Goal: Task Accomplishment & Management: Manage account settings

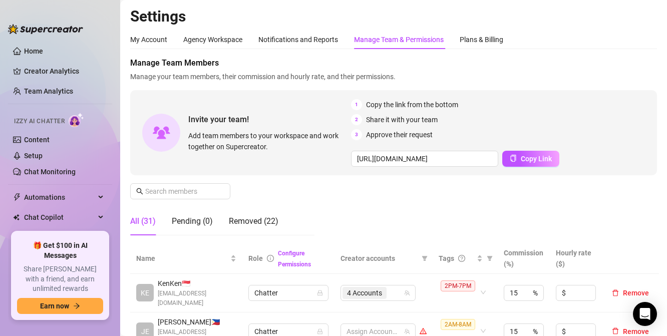
click at [498, 256] on th "Commission (%)" at bounding box center [523, 258] width 52 height 31
click at [494, 259] on span at bounding box center [489, 258] width 10 height 15
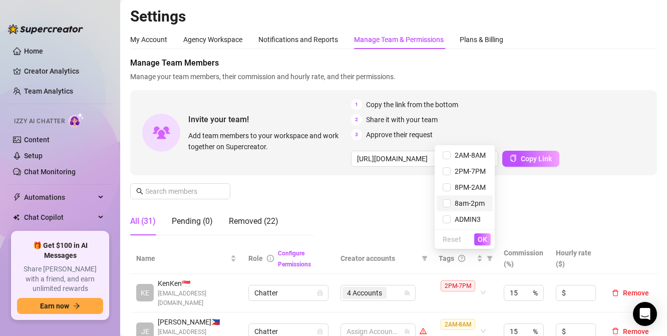
click at [456, 204] on span "8am-2pm" at bounding box center [467, 203] width 34 height 8
checkbox input "true"
click at [481, 234] on button "OK" at bounding box center [482, 239] width 17 height 12
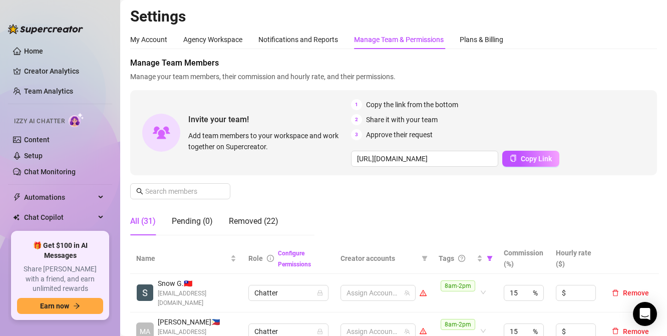
scroll to position [100, 0]
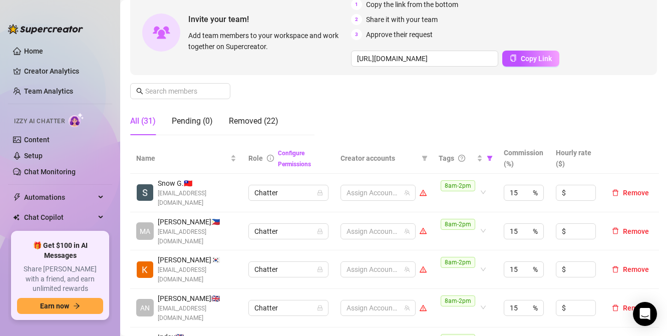
click at [403, 117] on div "Manage Team Members Manage your team members, their commission and hourly rate,…" at bounding box center [393, 50] width 526 height 186
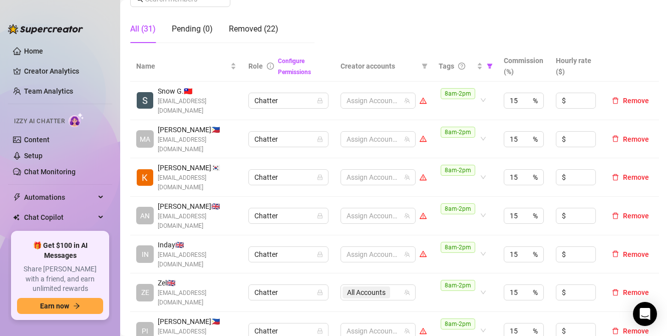
scroll to position [200, 0]
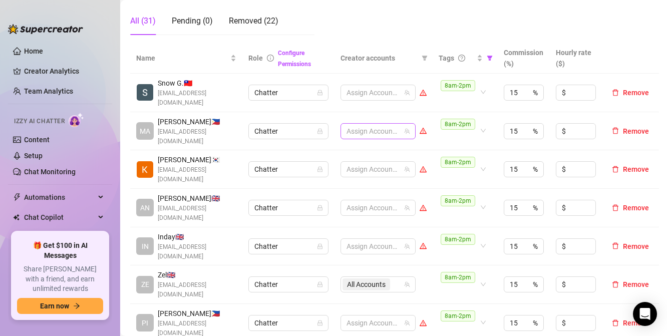
click at [359, 125] on div at bounding box center [372, 131] width 61 height 14
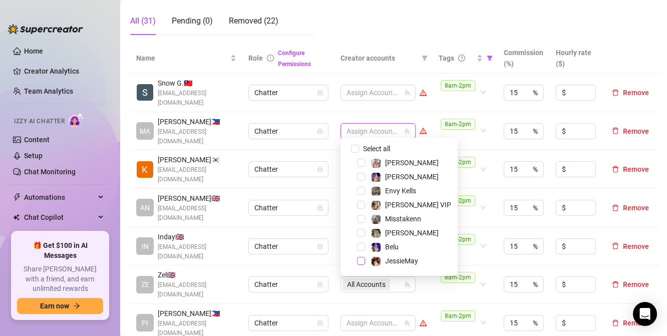
click at [359, 261] on span "Select tree node" at bounding box center [361, 261] width 8 height 8
click at [360, 219] on span "Select tree node" at bounding box center [361, 219] width 8 height 8
click at [362, 247] on span "Select tree node" at bounding box center [361, 247] width 8 height 8
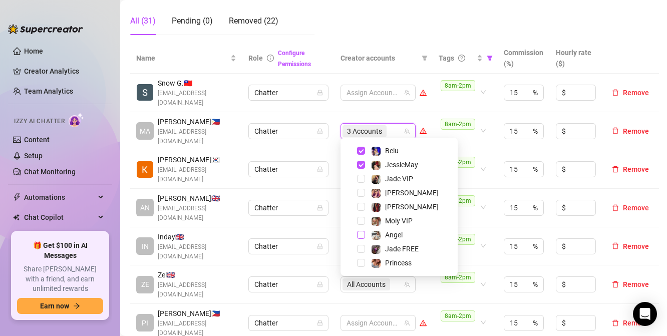
click at [363, 235] on span "Select tree node" at bounding box center [361, 235] width 8 height 8
click at [488, 145] on td "8am-2pm" at bounding box center [464, 131] width 65 height 39
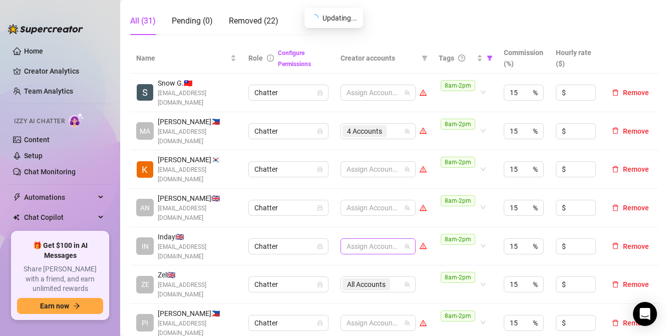
click at [383, 239] on div at bounding box center [372, 246] width 61 height 14
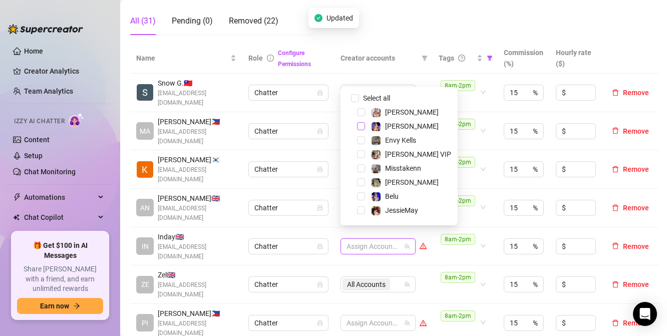
click at [360, 125] on span "Select tree node" at bounding box center [361, 126] width 8 height 8
click at [360, 112] on span "Select tree node" at bounding box center [361, 112] width 8 height 8
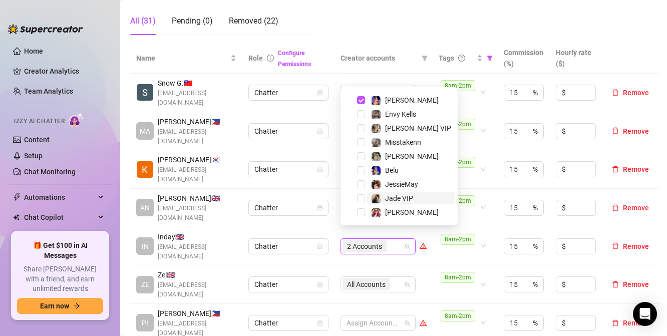
scroll to position [50, 0]
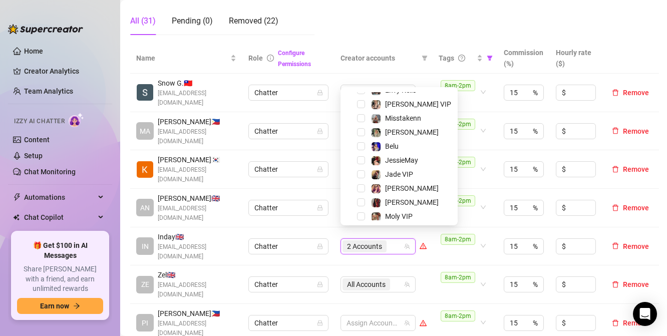
click at [366, 189] on div "[PERSON_NAME]" at bounding box center [399, 188] width 112 height 12
click at [363, 189] on span "Select tree node" at bounding box center [361, 188] width 8 height 8
click at [434, 265] on td "8am-2pm" at bounding box center [464, 284] width 65 height 39
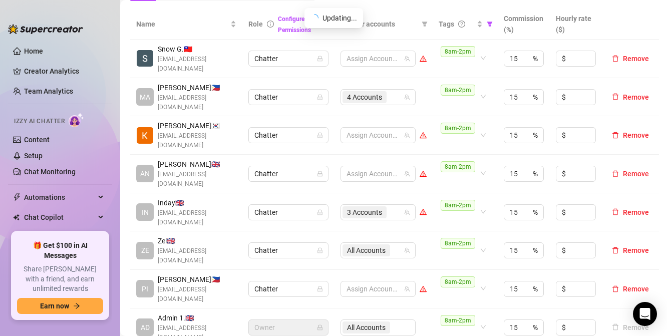
scroll to position [250, 0]
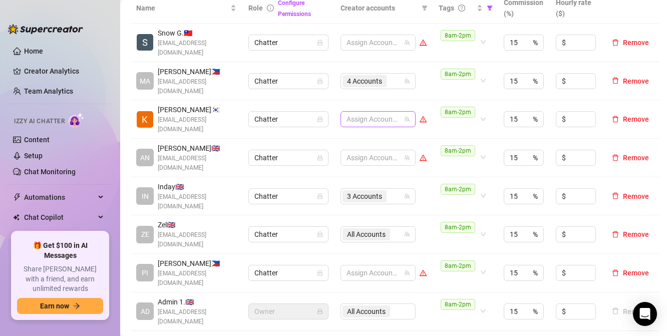
click at [360, 117] on div at bounding box center [372, 119] width 61 height 14
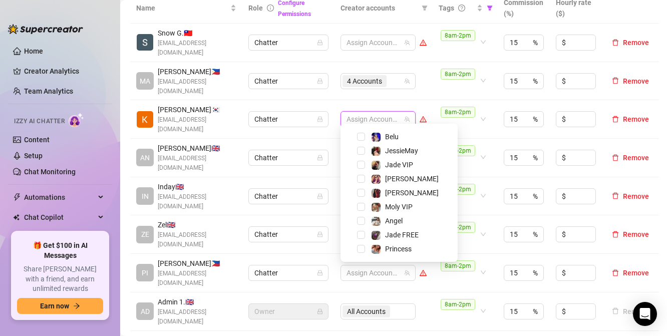
scroll to position [46, 0]
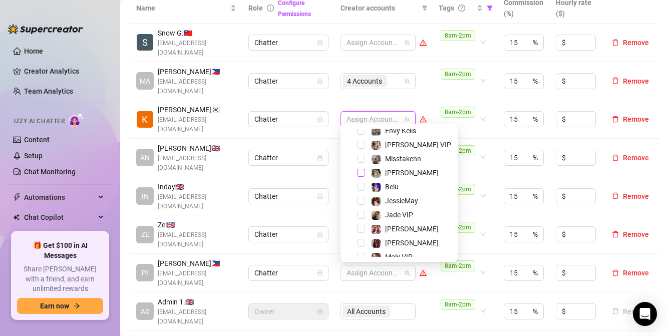
click at [363, 174] on span "Select tree node" at bounding box center [361, 173] width 8 height 8
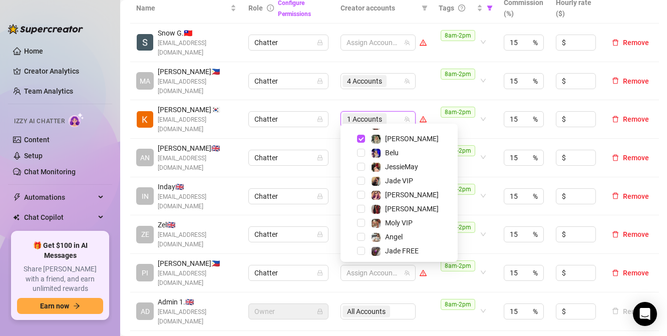
scroll to position [96, 0]
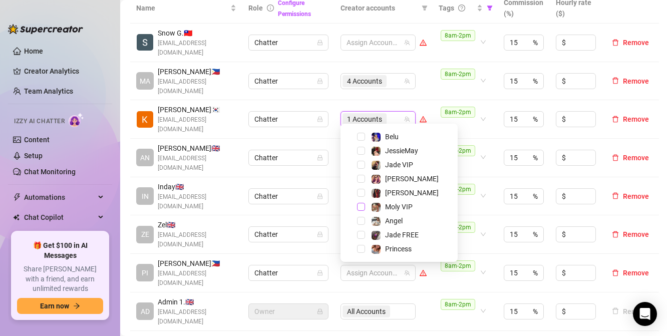
click at [361, 206] on span "Select tree node" at bounding box center [361, 207] width 8 height 8
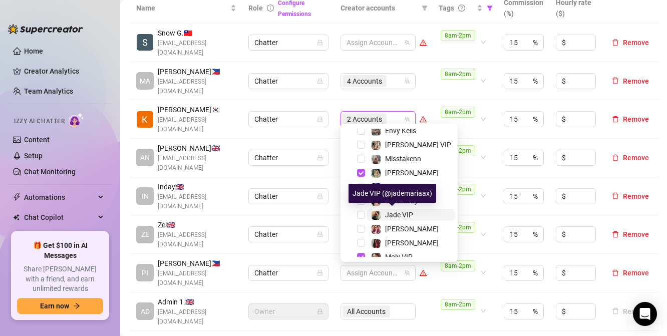
scroll to position [0, 0]
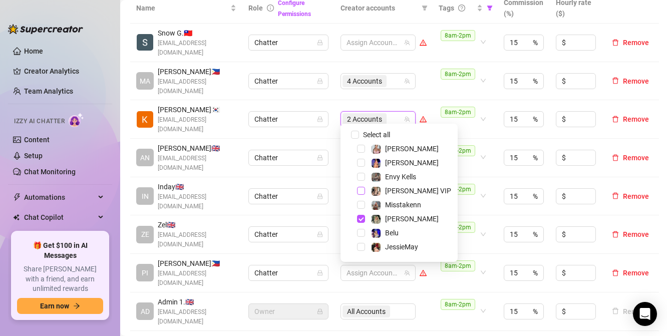
click at [362, 190] on span "Select tree node" at bounding box center [361, 191] width 8 height 8
drag, startPoint x: 446, startPoint y: 325, endPoint x: 411, endPoint y: 299, distance: 43.6
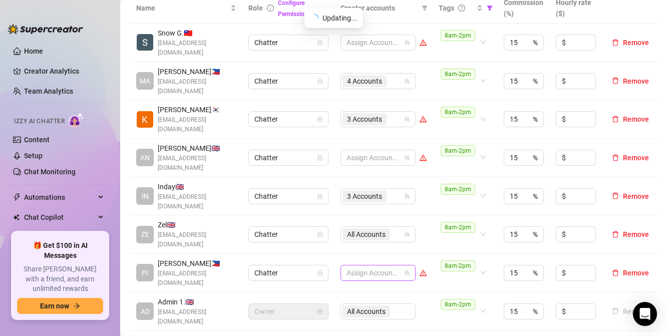
click at [388, 266] on div at bounding box center [372, 273] width 61 height 14
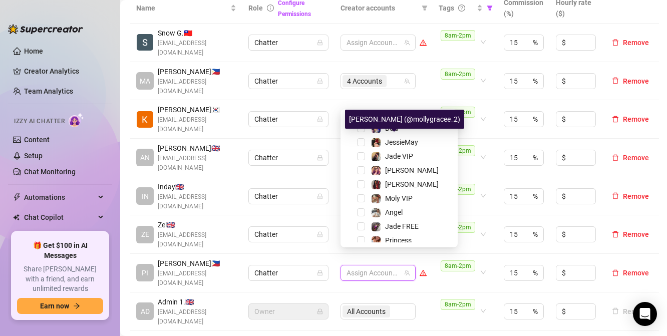
scroll to position [96, 0]
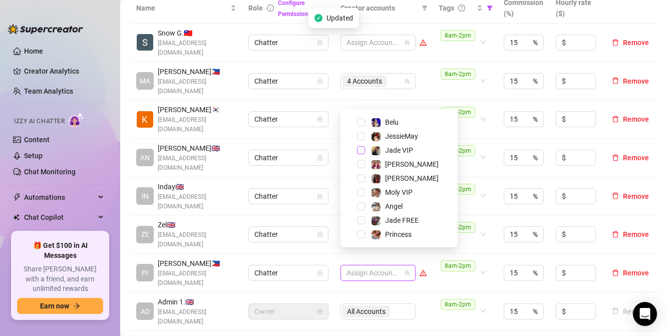
click at [361, 151] on span "Select tree node" at bounding box center [361, 150] width 8 height 8
click at [361, 220] on span "Select tree node" at bounding box center [361, 220] width 8 height 8
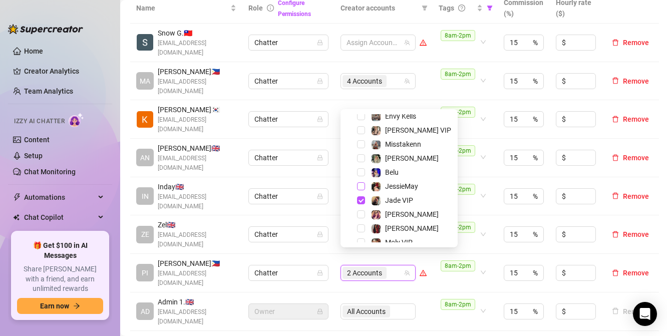
scroll to position [0, 0]
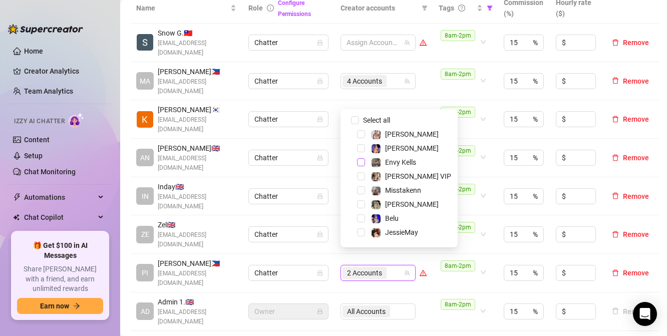
click at [361, 161] on span "Select tree node" at bounding box center [361, 162] width 8 height 8
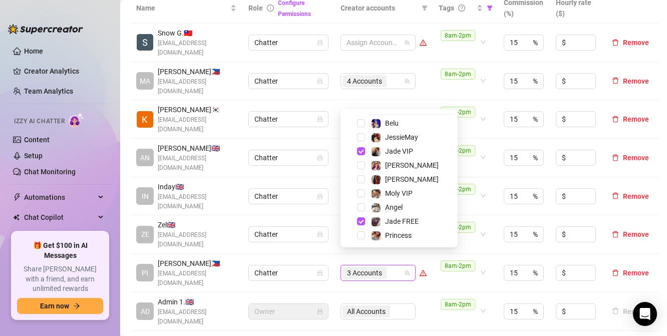
scroll to position [96, 0]
click at [365, 179] on div "[PERSON_NAME]" at bounding box center [399, 178] width 112 height 12
click at [360, 178] on span "Select tree node" at bounding box center [361, 178] width 8 height 8
click at [480, 312] on td "8am-2pm" at bounding box center [464, 311] width 65 height 39
